Goal: Navigation & Orientation: Find specific page/section

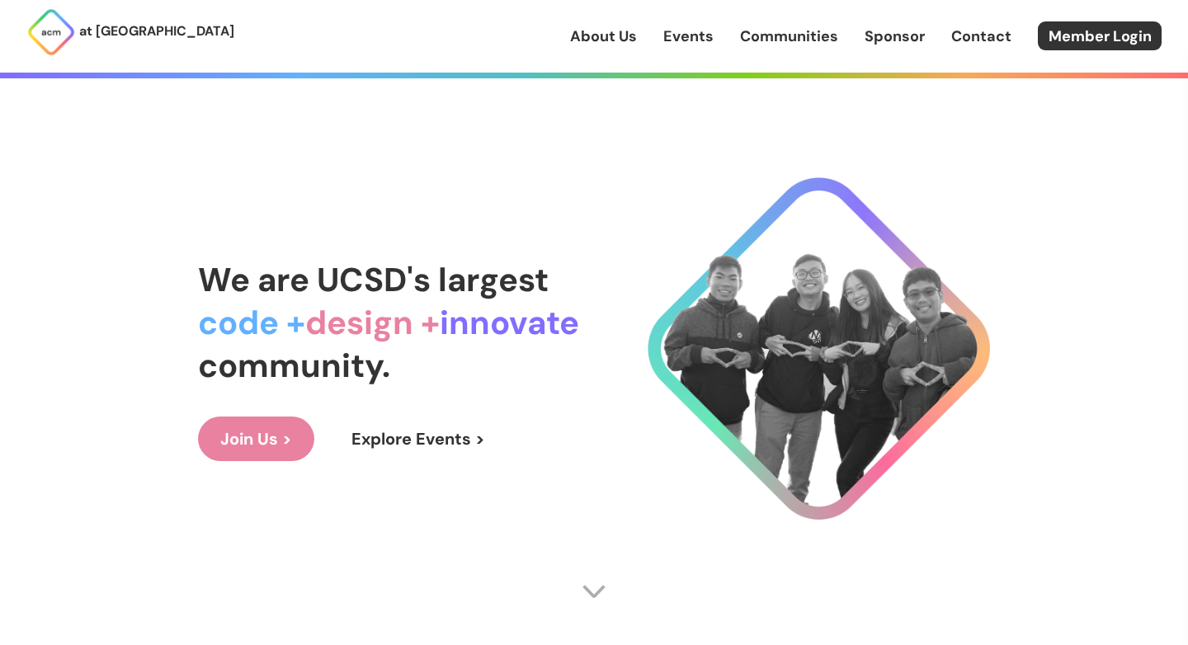
click at [474, 44] on div "at UC San Diego About Us Events Communities Sponsor Contact Member Login" at bounding box center [594, 36] width 1188 height 73
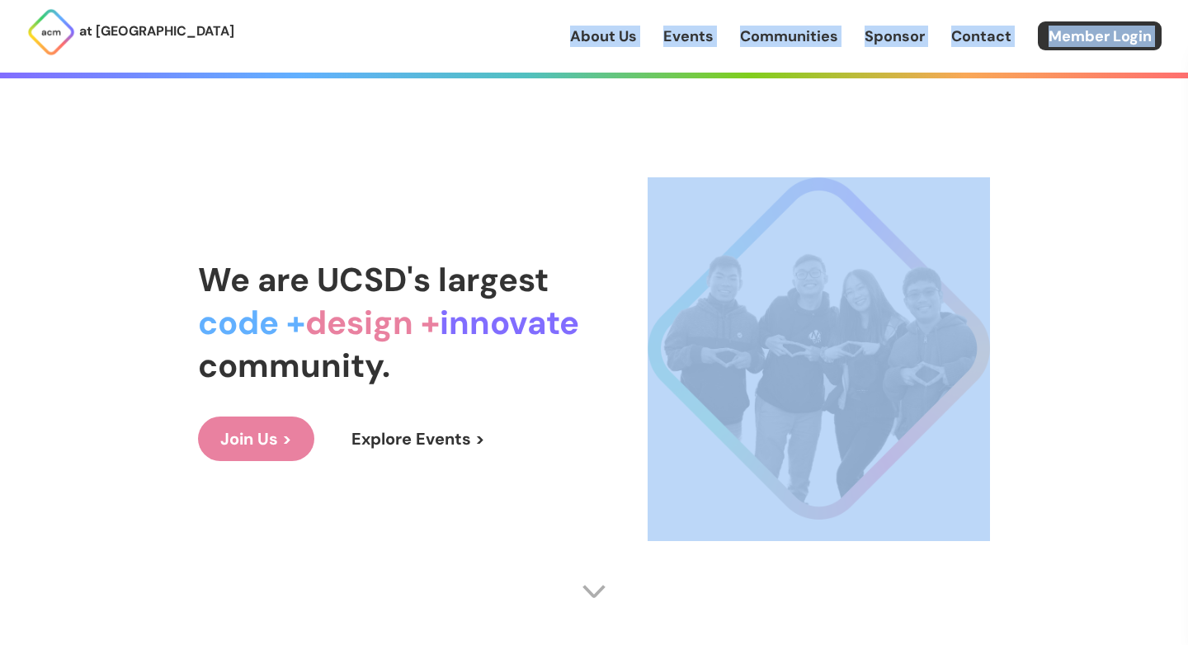
drag, startPoint x: 560, startPoint y: 31, endPoint x: 555, endPoint y: 101, distance: 70.3
click at [579, 93] on div "We are UCSD's largest code + design + innovate community. Join Us > Explore Eve…" at bounding box center [594, 359] width 792 height 579
drag, startPoint x: 534, startPoint y: 29, endPoint x: 538, endPoint y: 80, distance: 51.3
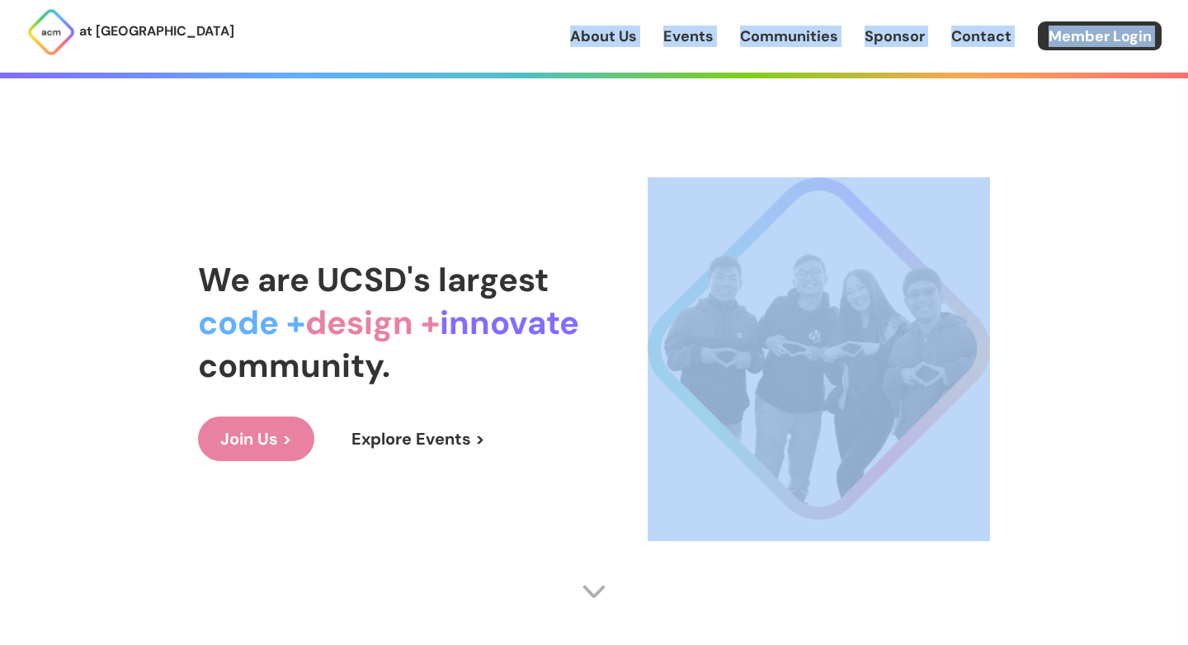
click at [538, 80] on div "We are UCSD's largest code + design + innovate community. Join Us > Explore Eve…" at bounding box center [594, 359] width 792 height 579
drag, startPoint x: 526, startPoint y: 36, endPoint x: 527, endPoint y: 159, distance: 123.0
click at [527, 159] on div "We are UCSD's largest code + design + innovate community. Join Us > Explore Eve…" at bounding box center [594, 359] width 792 height 579
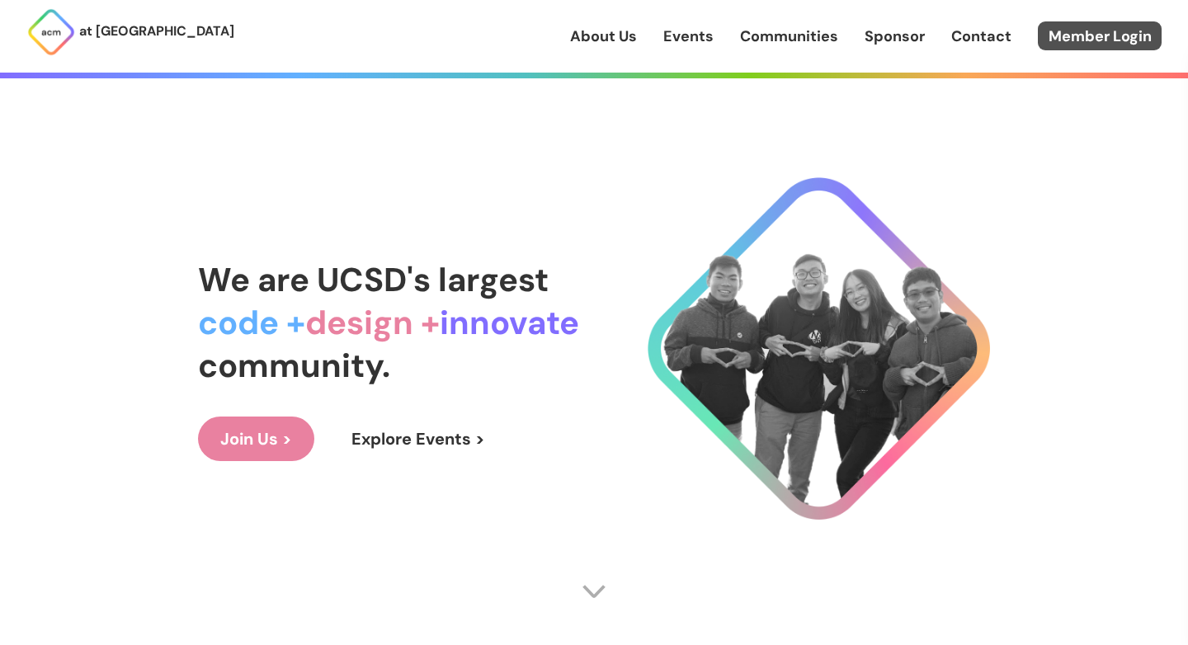
click at [1074, 30] on link "Member Login" at bounding box center [1100, 35] width 124 height 29
